Goal: Task Accomplishment & Management: Manage account settings

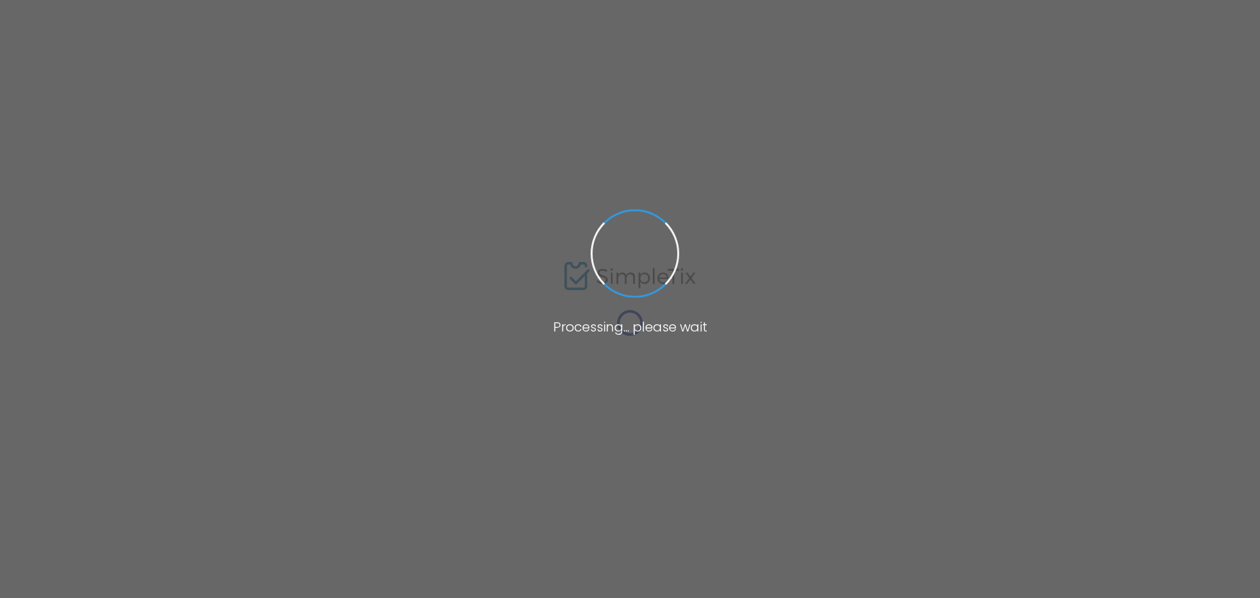
type input "[URL][DOMAIN_NAME][PERSON_NAME]"
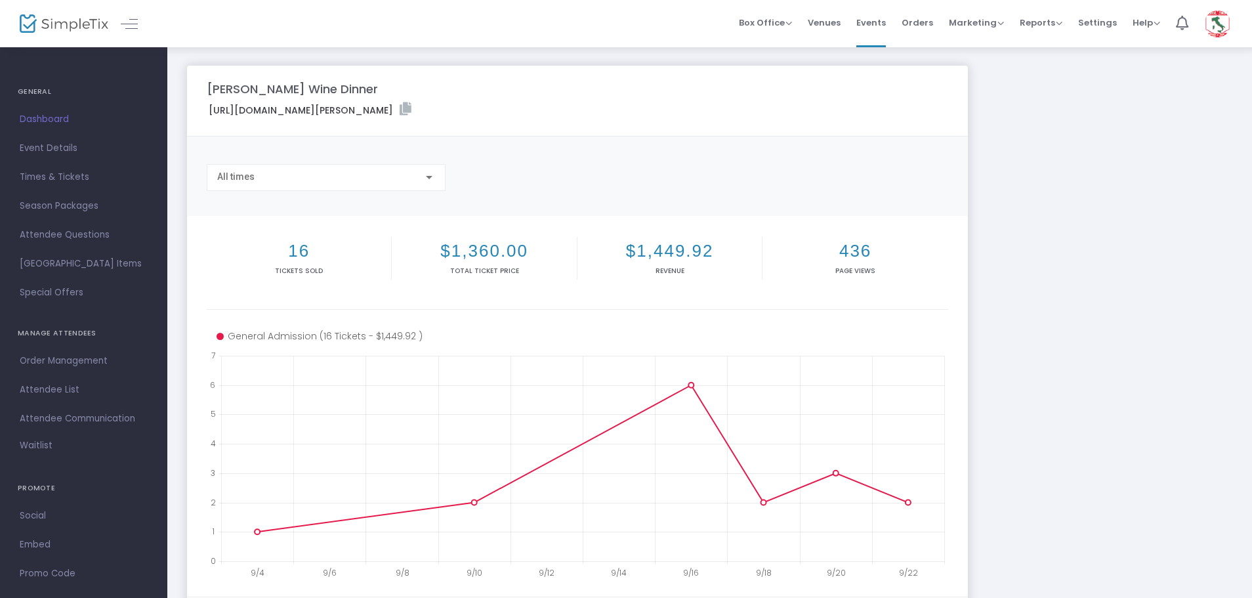
click at [24, 125] on span "Dashboard" at bounding box center [84, 119] width 128 height 17
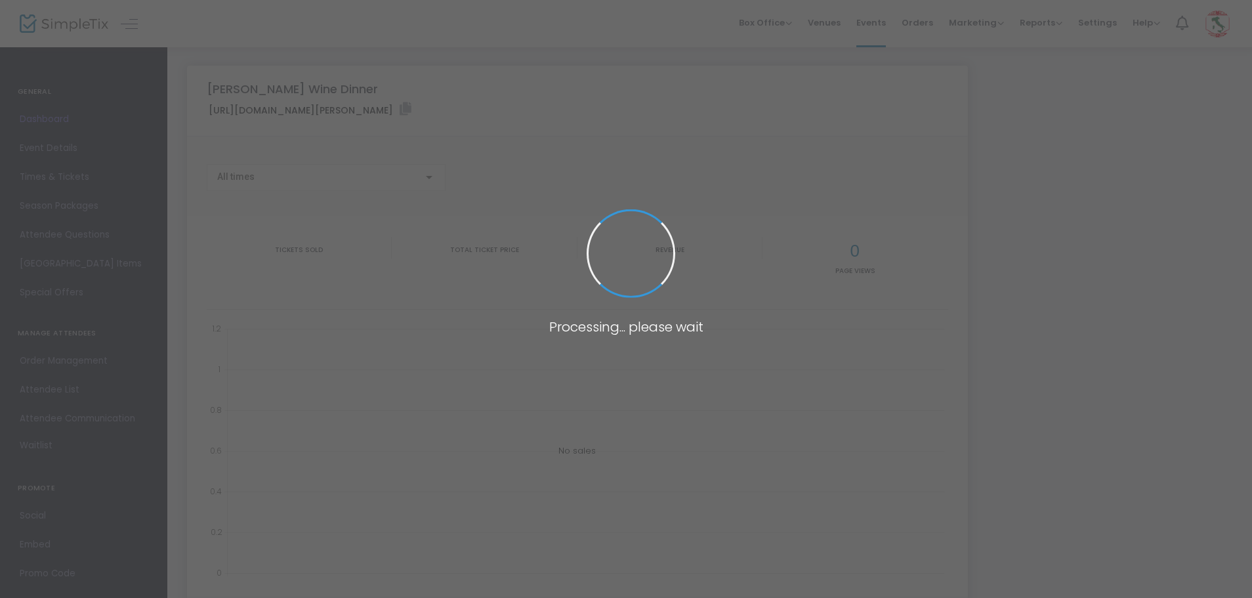
type input "[URL][DOMAIN_NAME][PERSON_NAME]"
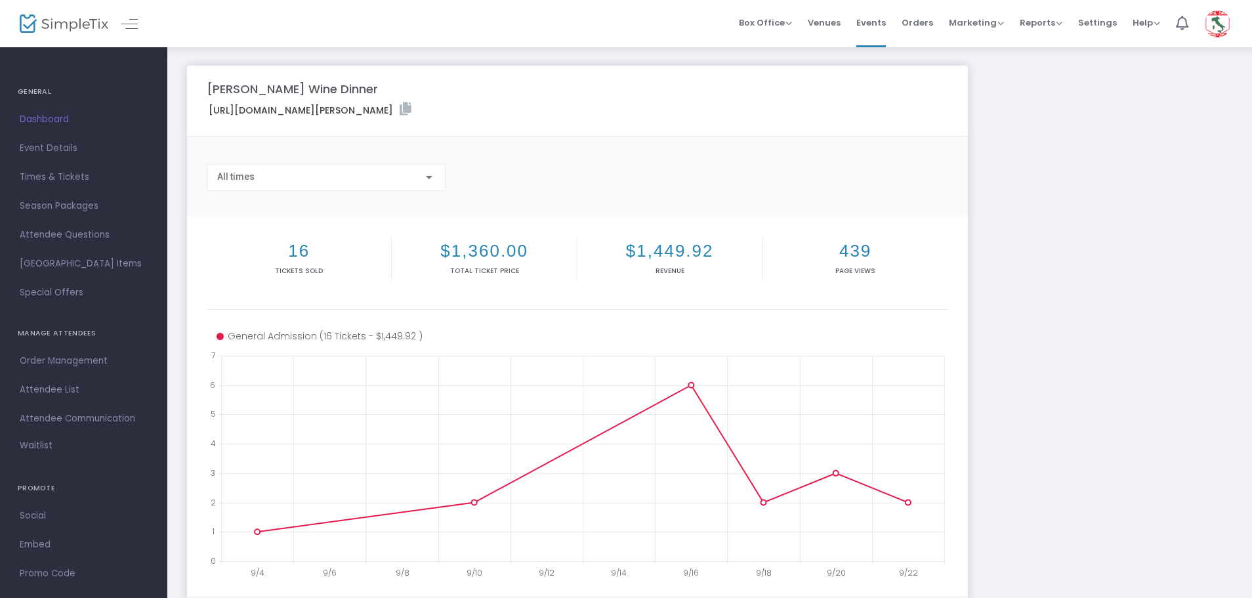
click at [39, 387] on span "Attendee List" at bounding box center [84, 389] width 128 height 17
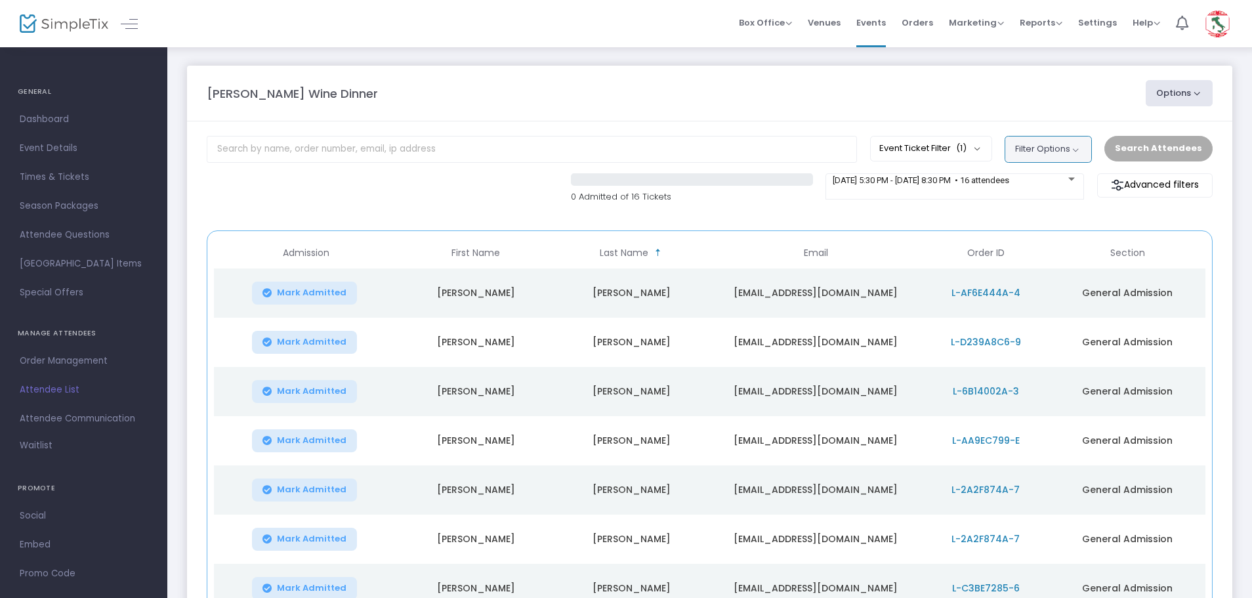
click at [1070, 142] on button "Filter Options" at bounding box center [1048, 149] width 87 height 26
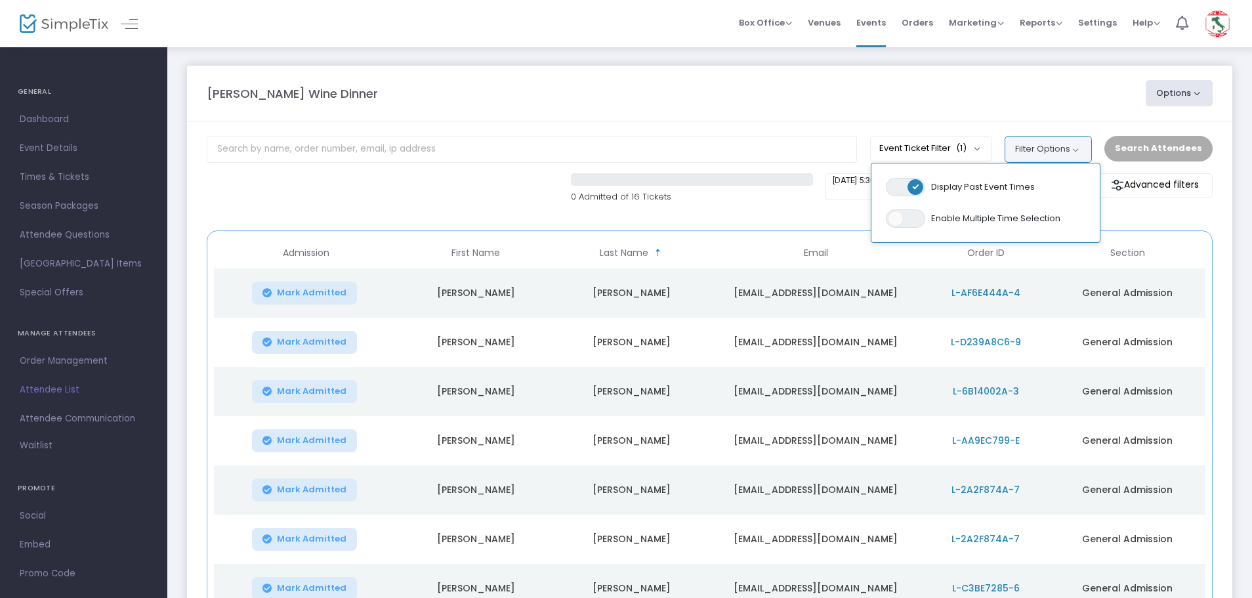
click at [1071, 142] on button "Filter Options" at bounding box center [1048, 149] width 87 height 26
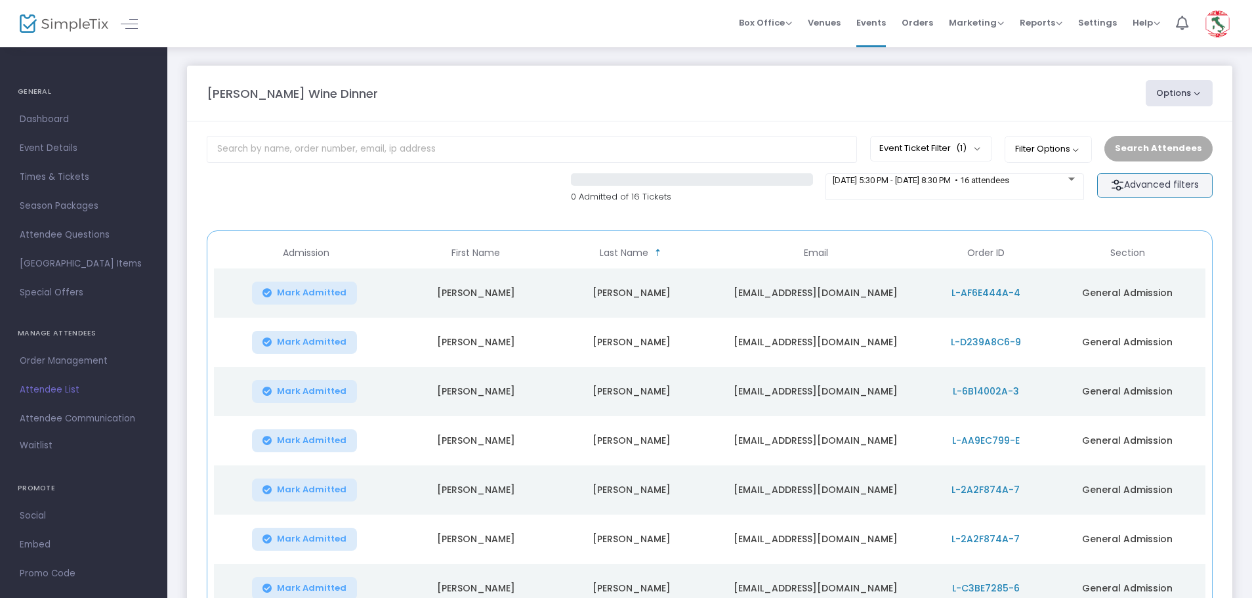
click at [1145, 194] on m-button "Advanced filters" at bounding box center [1155, 185] width 116 height 24
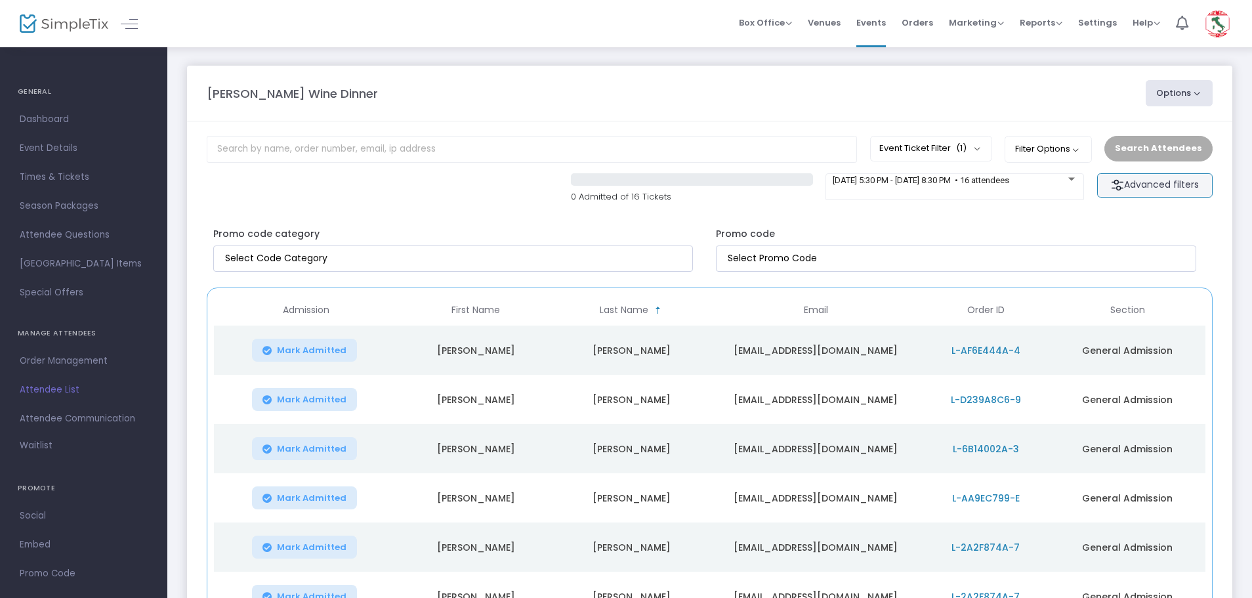
click at [1143, 190] on m-button "Advanced filters" at bounding box center [1155, 185] width 116 height 24
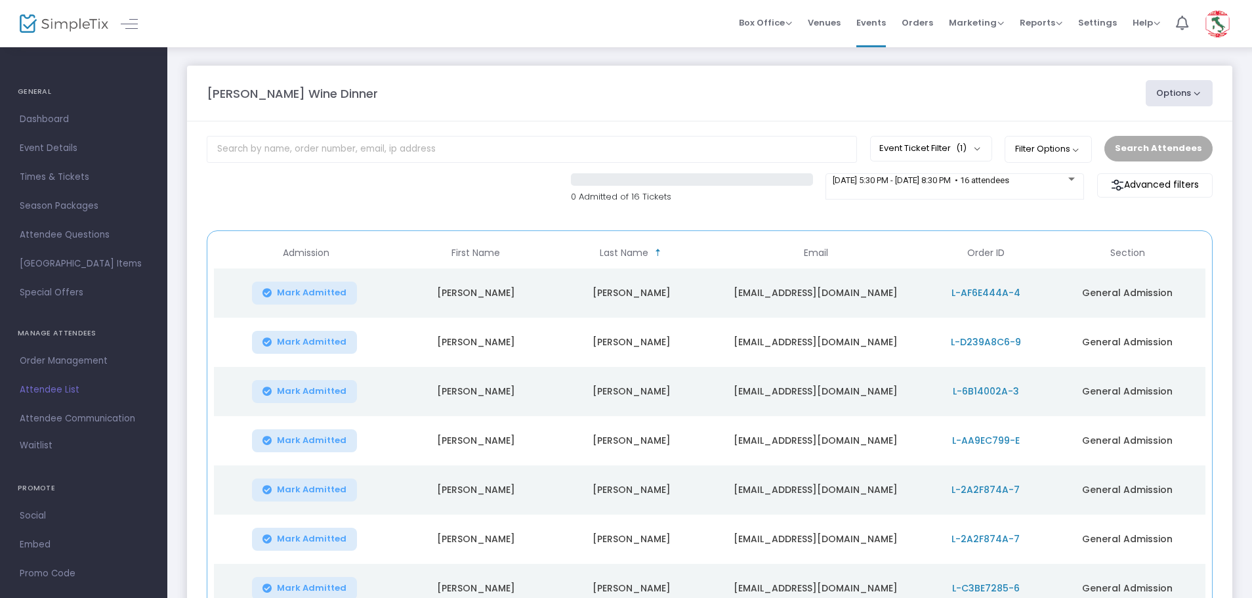
drag, startPoint x: 53, startPoint y: 146, endPoint x: 662, endPoint y: 226, distance: 614.9
click at [53, 146] on span "Event Details" at bounding box center [84, 148] width 128 height 17
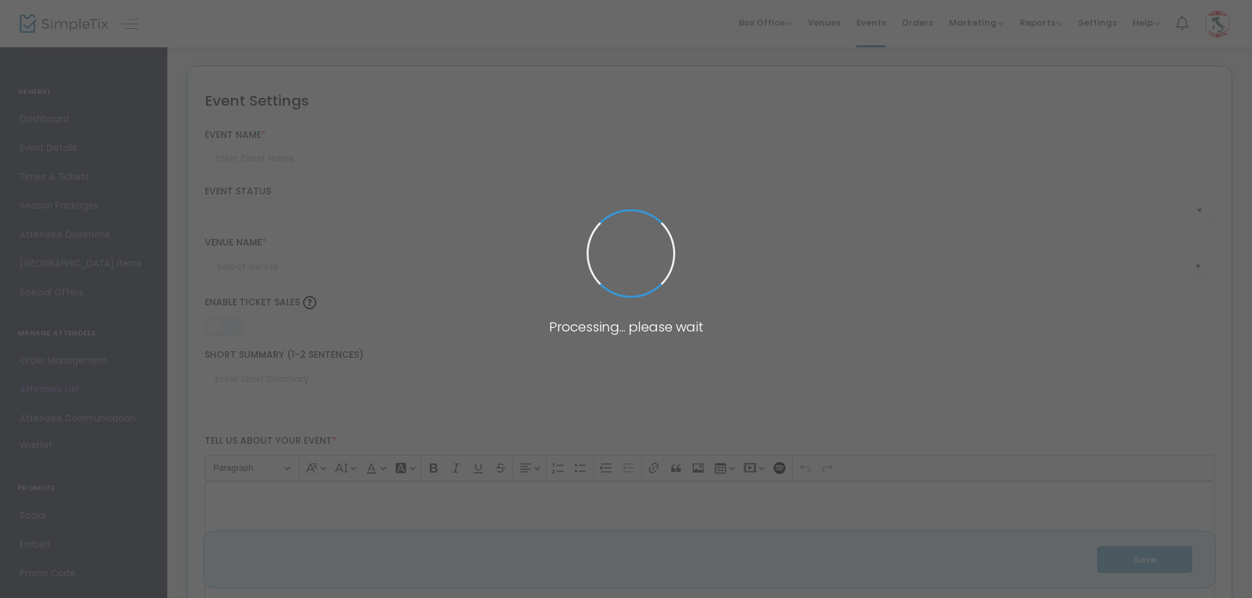
type input "[PERSON_NAME] Wine Dinner"
type textarea "[PERSON_NAME], [PERSON_NAME], and savor the evening with [PERSON_NAME] Vineyard…"
type input "8.250 %"
type input "Buy Tickets"
type input "Little Italy Restaurant "Big Apple Room""
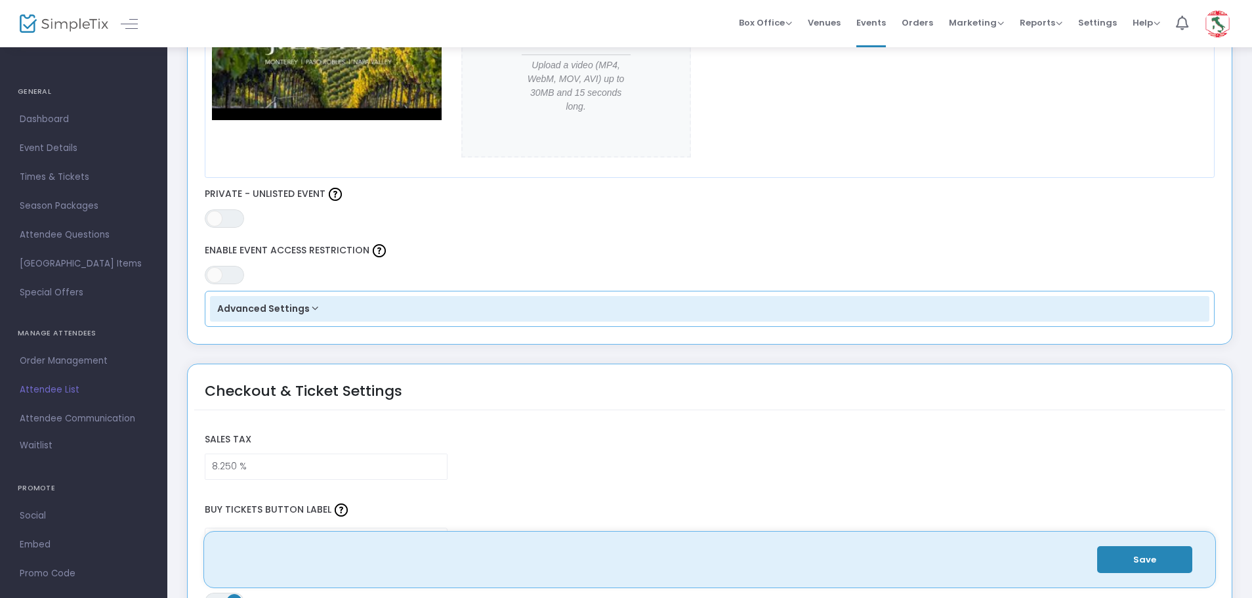
scroll to position [919, 0]
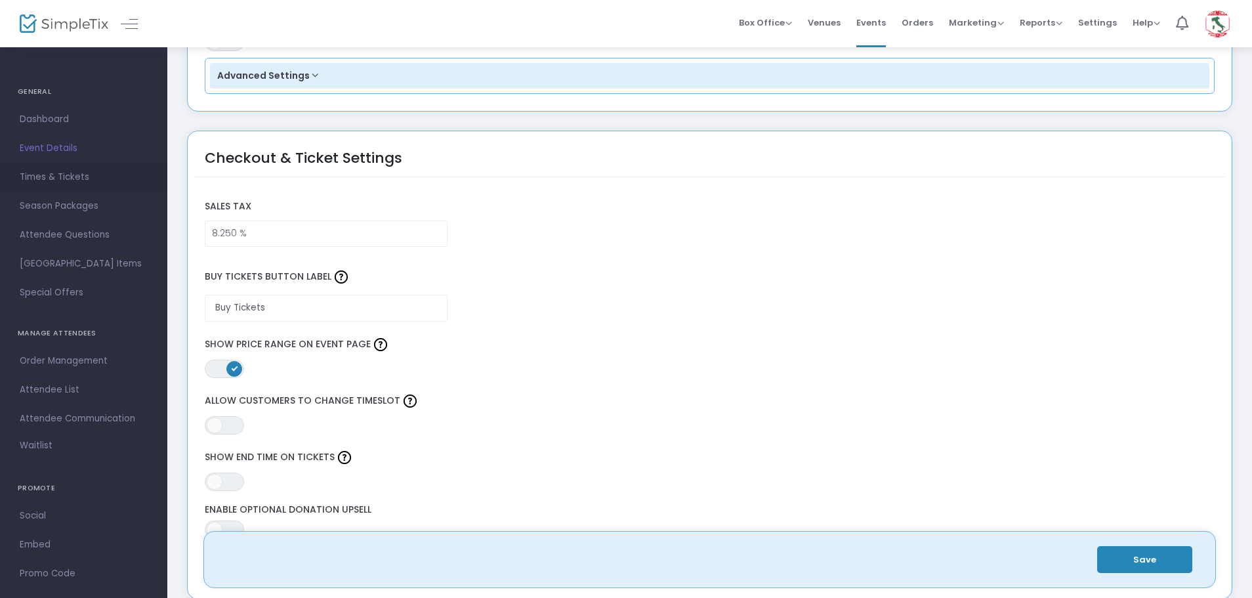
click at [63, 177] on span "Times & Tickets" at bounding box center [84, 177] width 128 height 17
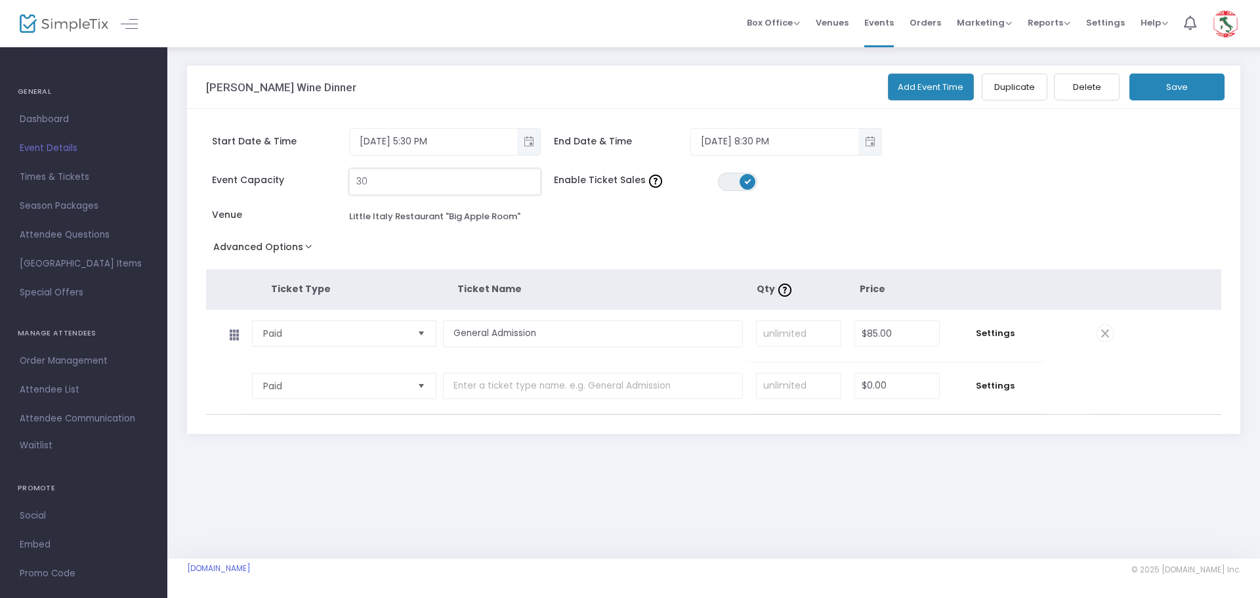
click at [431, 192] on input "30" at bounding box center [445, 181] width 190 height 25
click at [25, 116] on span "Dashboard" at bounding box center [84, 119] width 128 height 17
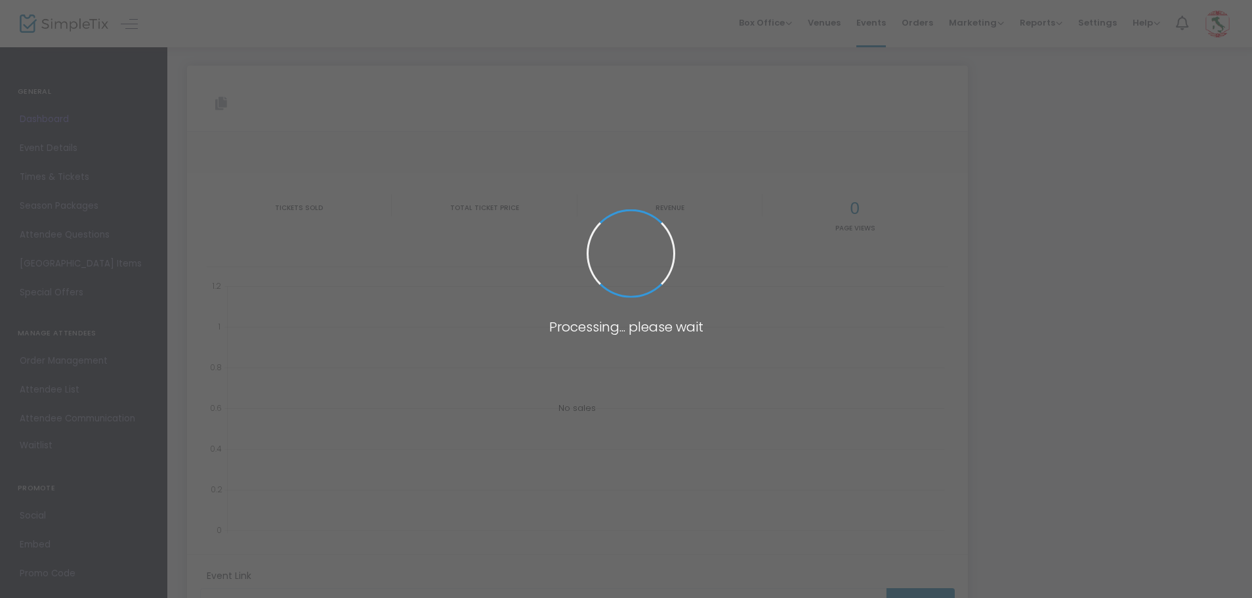
type input "[URL][DOMAIN_NAME][PERSON_NAME]"
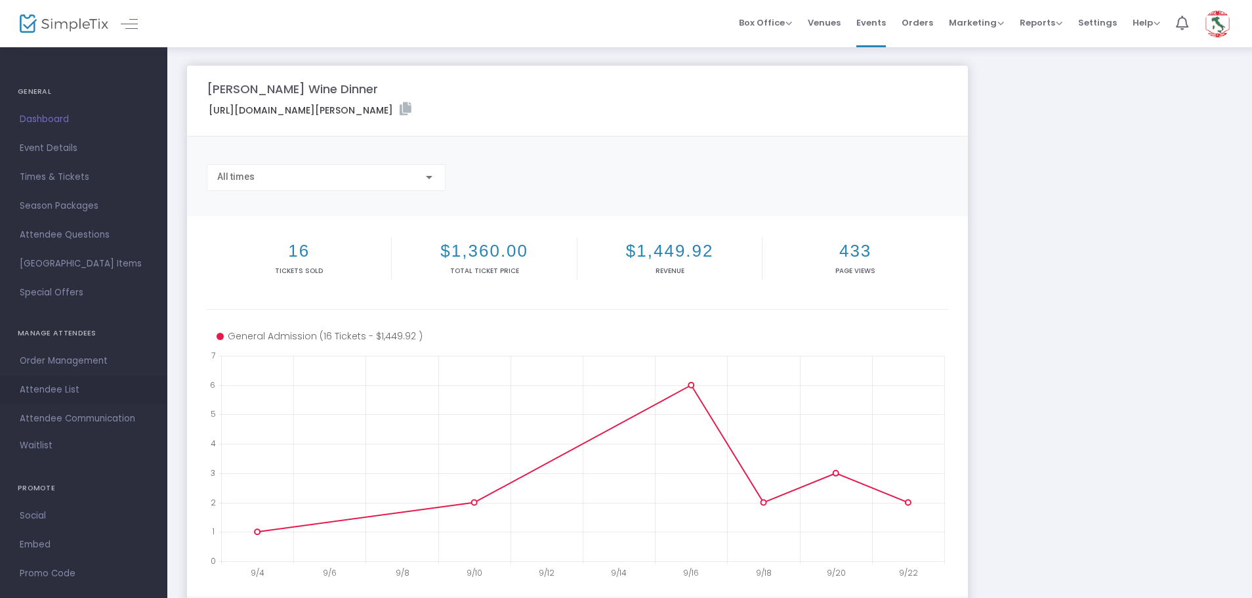
click at [50, 389] on span "Attendee List" at bounding box center [84, 389] width 128 height 17
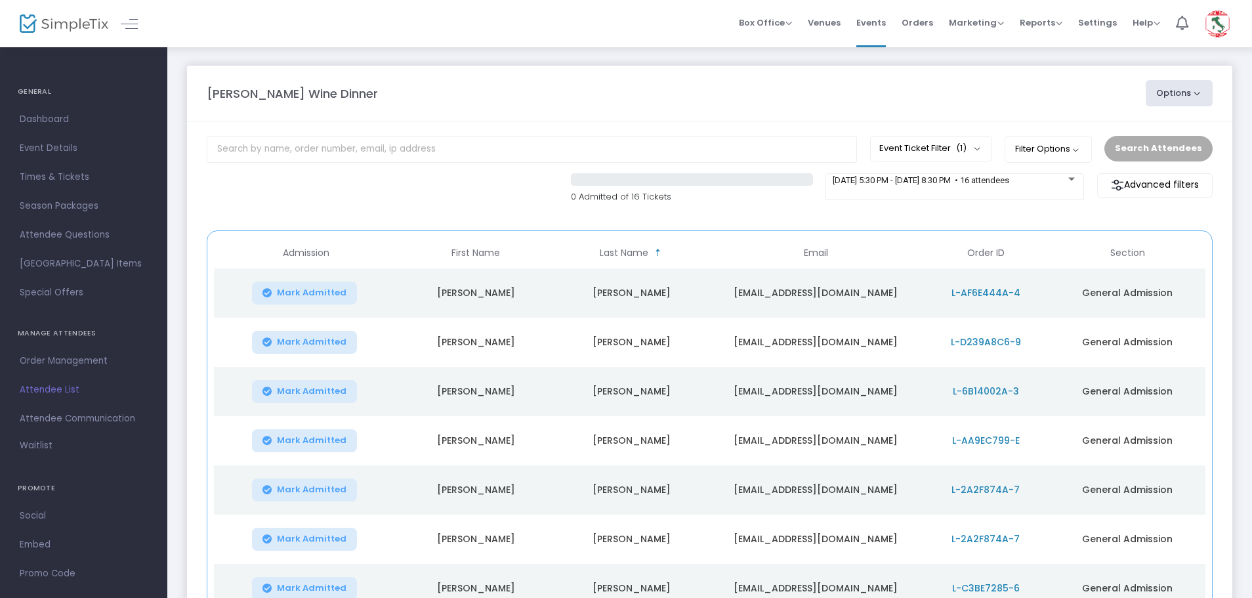
click at [994, 343] on span "L-D239A8C6-9" at bounding box center [986, 341] width 70 height 13
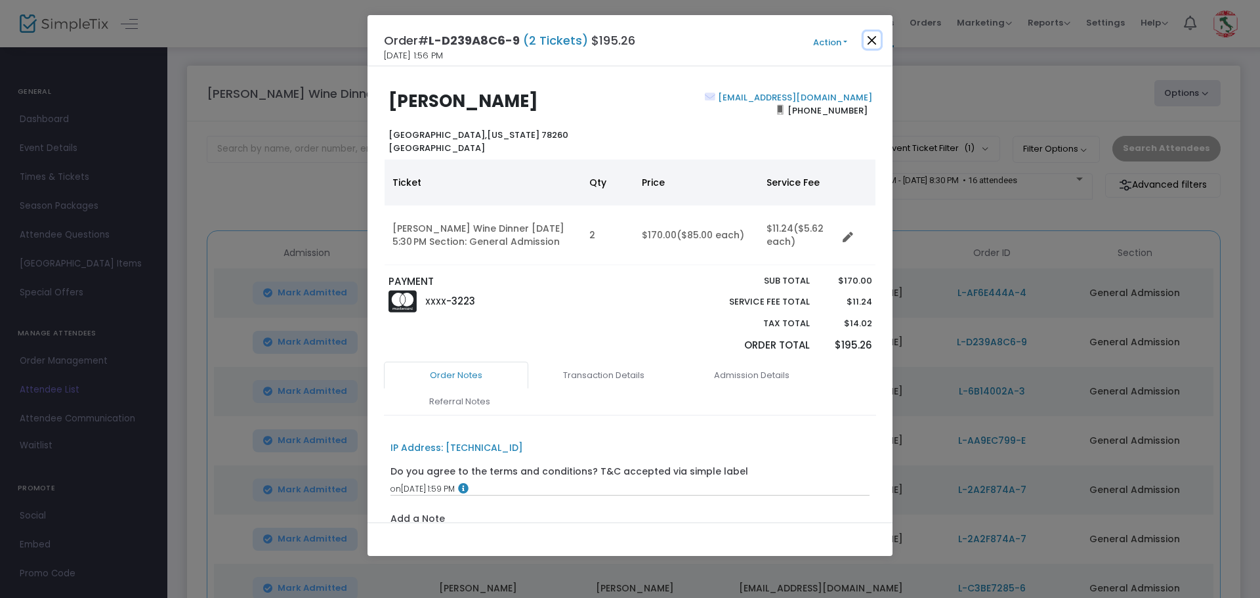
click at [873, 41] on button "Close" at bounding box center [872, 40] width 17 height 17
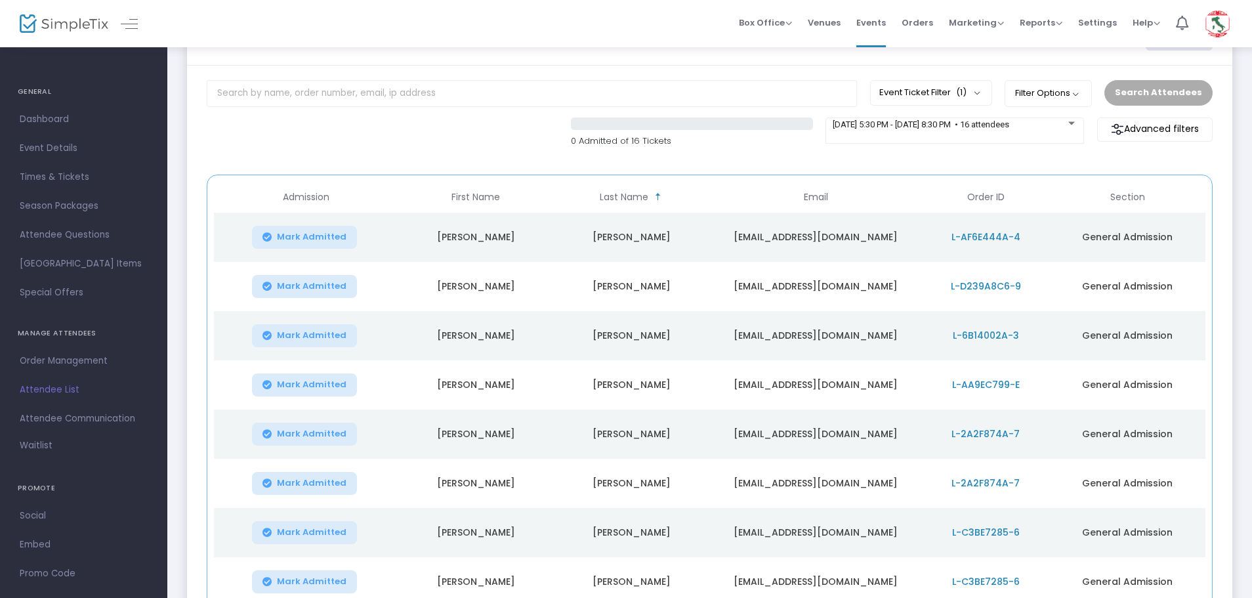
scroll to position [64, 0]
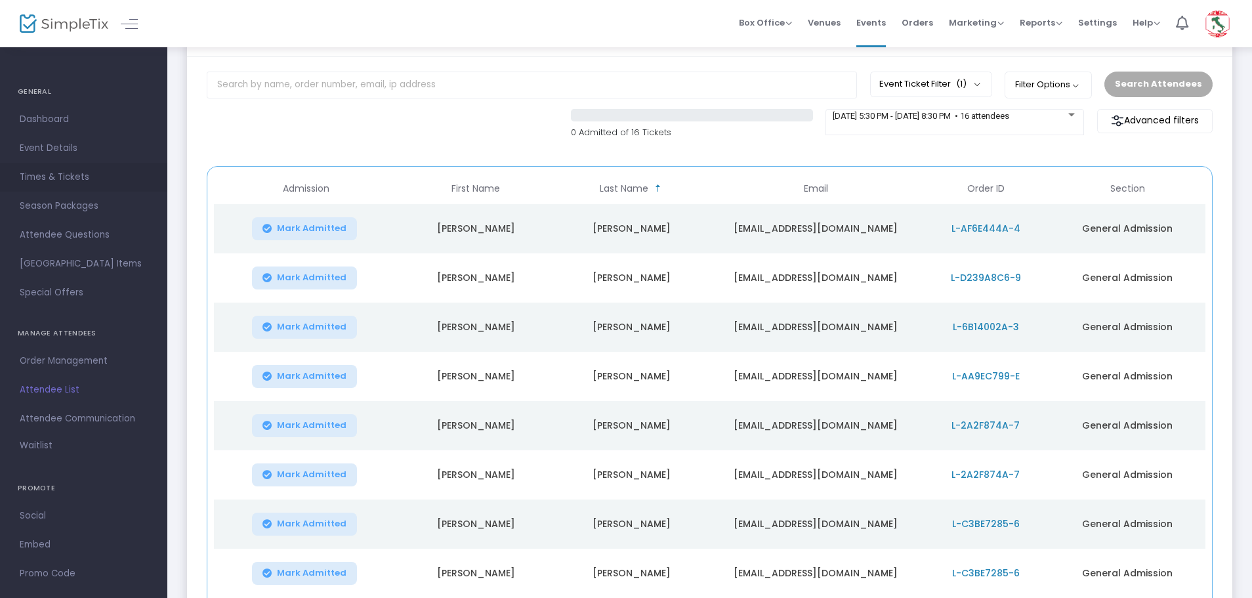
click at [72, 179] on span "Times & Tickets" at bounding box center [84, 177] width 128 height 17
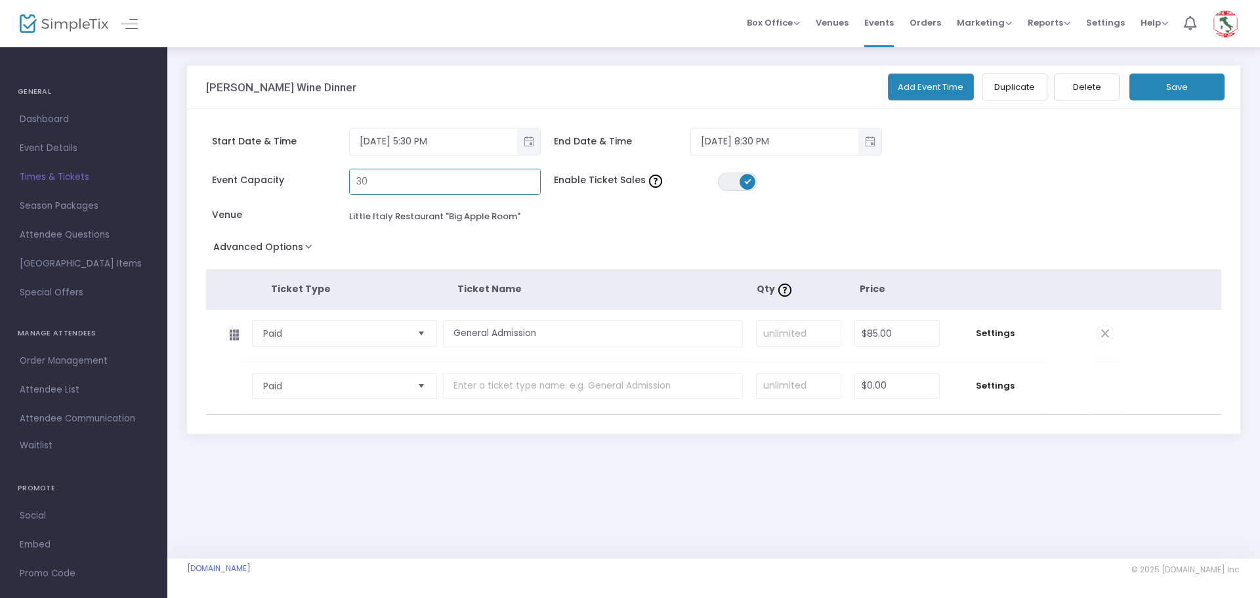
click at [445, 188] on input "30" at bounding box center [445, 181] width 190 height 25
type input "8"
click at [30, 121] on span "Dashboard" at bounding box center [84, 119] width 128 height 17
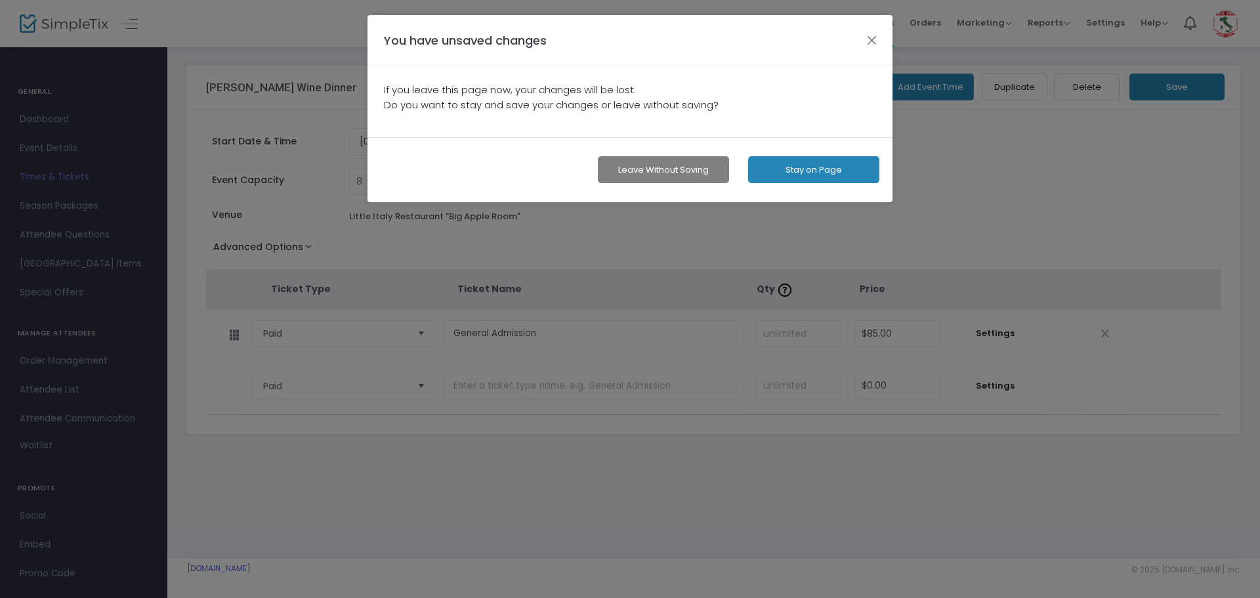
click at [664, 178] on button "Leave without Saving" at bounding box center [663, 169] width 131 height 27
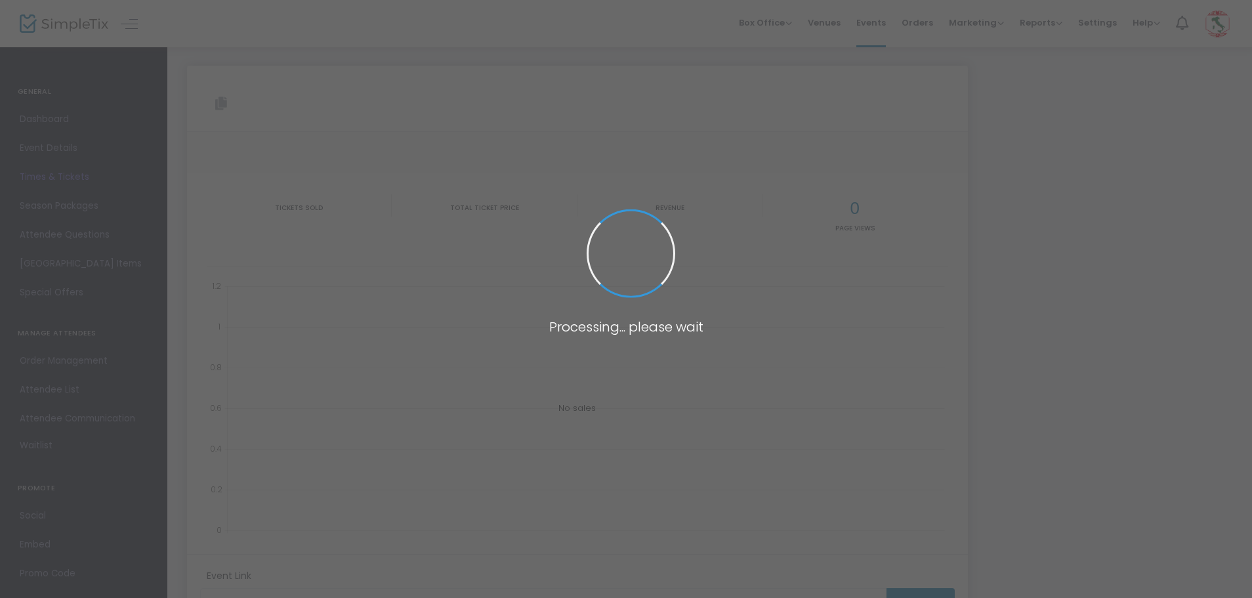
type input "[URL][DOMAIN_NAME][PERSON_NAME]"
